Goal: Complete application form: Complete application form

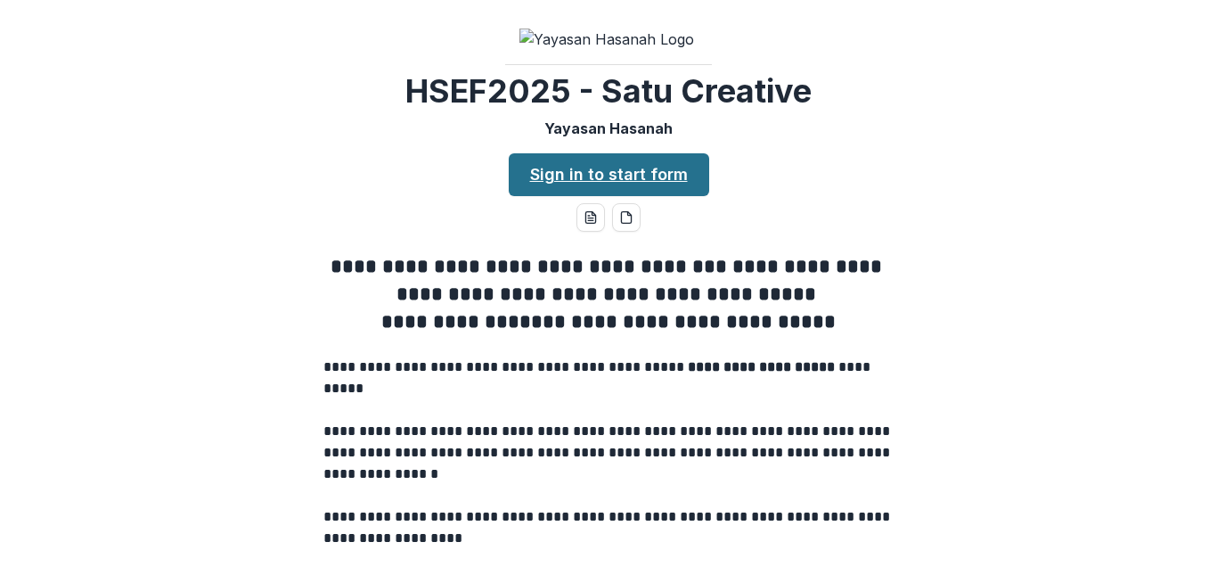
click at [646, 196] on link "Sign in to start form" at bounding box center [609, 174] width 201 height 43
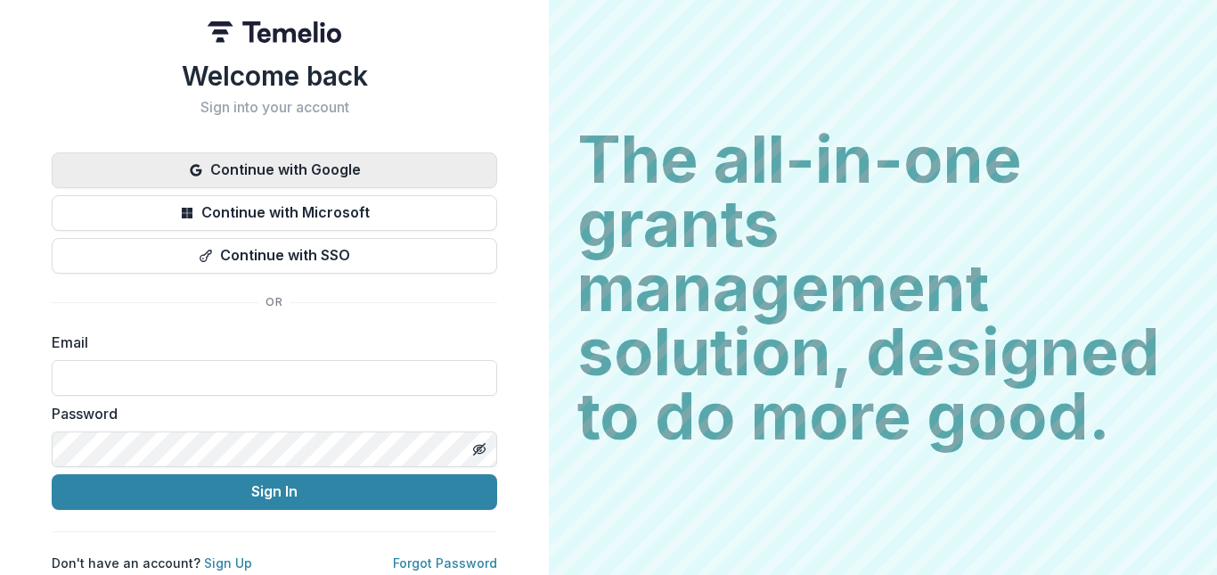
click at [320, 168] on button "Continue with Google" at bounding box center [275, 170] width 446 height 36
